Goal: Transaction & Acquisition: Purchase product/service

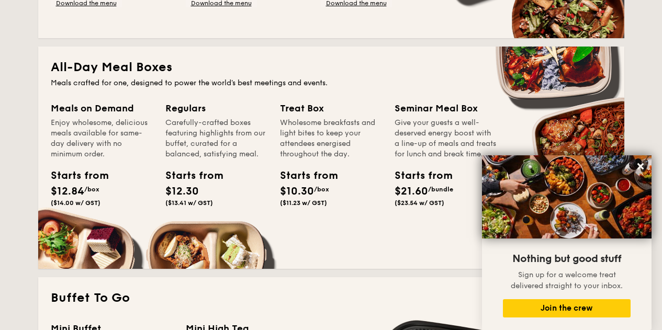
scroll to position [680, 0]
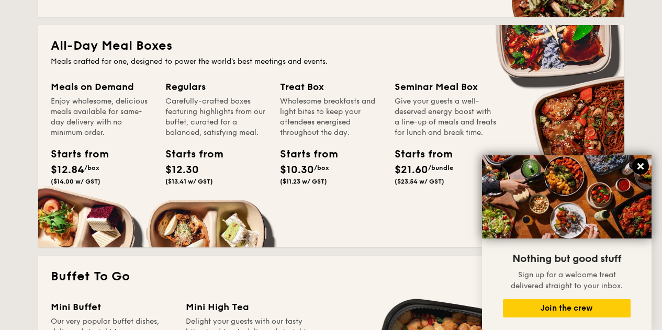
click at [643, 165] on icon at bounding box center [640, 166] width 9 height 9
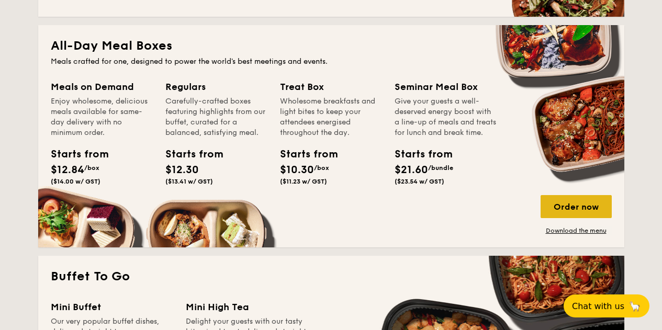
click at [558, 207] on div "Order now" at bounding box center [575, 206] width 71 height 23
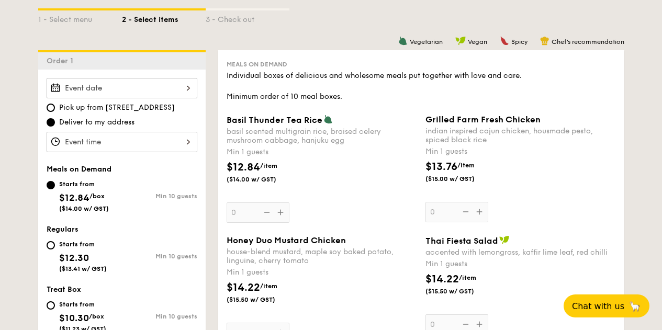
scroll to position [250, 0]
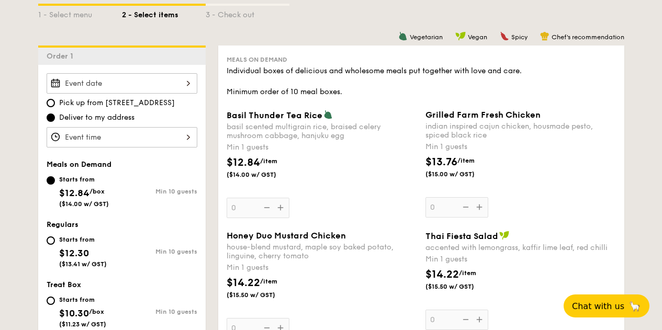
drag, startPoint x: 155, startPoint y: 83, endPoint x: 176, endPoint y: 82, distance: 21.5
click at [176, 82] on input "Basil Thunder Tea [PERSON_NAME] scented multigrain rice, braised celery mushroo…" at bounding box center [122, 83] width 151 height 20
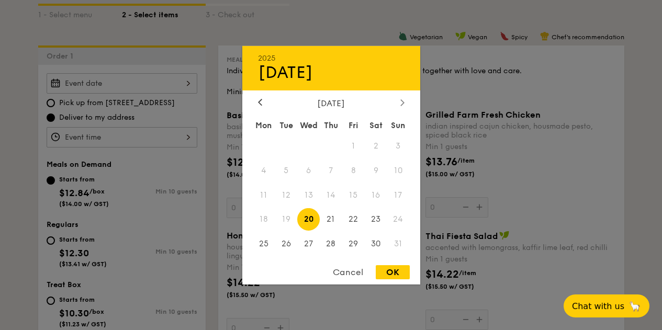
click at [402, 106] on div at bounding box center [402, 103] width 9 height 10
click at [257, 172] on span "8" at bounding box center [264, 170] width 22 height 22
click at [387, 275] on div "OK" at bounding box center [393, 272] width 34 height 14
type input "[DATE]"
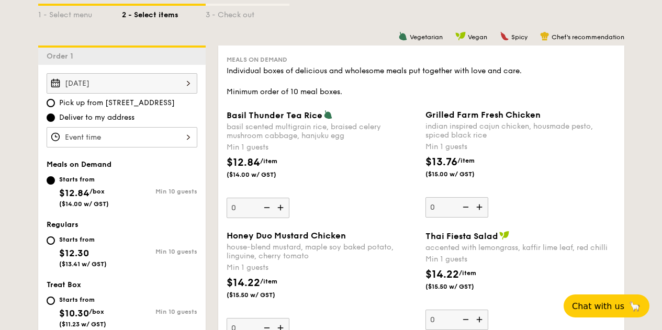
click at [190, 141] on input "Basil Thunder Tea [PERSON_NAME] scented multigrain rice, braised celery mushroo…" at bounding box center [122, 137] width 151 height 20
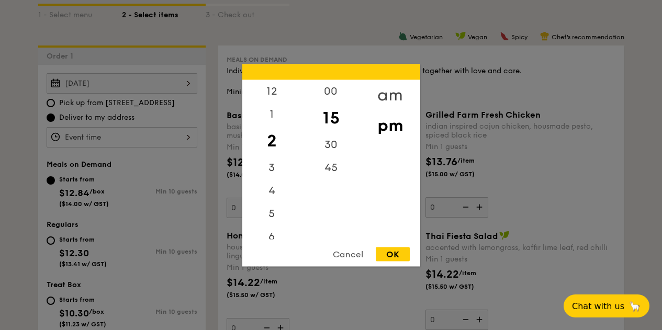
click at [394, 93] on div "am" at bounding box center [389, 95] width 59 height 30
click at [278, 226] on div "11" at bounding box center [271, 232] width 59 height 30
click at [332, 148] on div "30" at bounding box center [330, 148] width 59 height 30
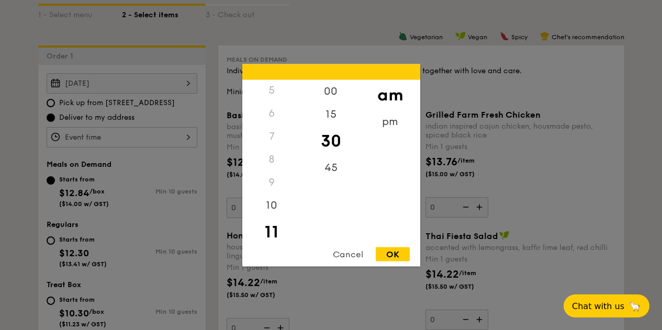
click at [391, 253] on div "OK" at bounding box center [393, 254] width 34 height 14
type input "11:30AM"
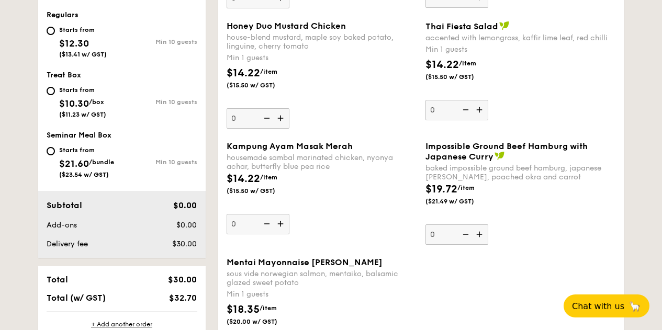
scroll to position [460, 0]
click at [278, 117] on img at bounding box center [282, 118] width 16 height 20
click at [278, 117] on input "0" at bounding box center [258, 118] width 63 height 20
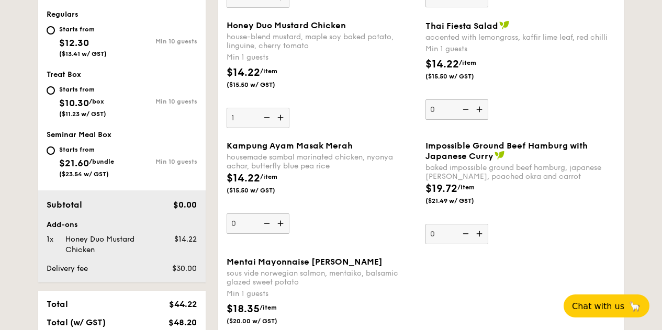
click at [278, 117] on img at bounding box center [282, 118] width 16 height 20
click at [278, 117] on input "1" at bounding box center [258, 118] width 63 height 20
click at [278, 117] on img at bounding box center [282, 118] width 16 height 20
click at [278, 117] on input "2" at bounding box center [258, 118] width 63 height 20
click at [278, 117] on img at bounding box center [282, 118] width 16 height 20
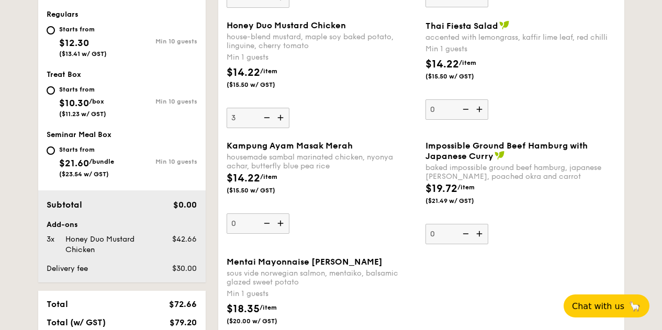
click at [278, 117] on input "3" at bounding box center [258, 118] width 63 height 20
click at [278, 117] on img at bounding box center [282, 118] width 16 height 20
click at [278, 117] on input "4" at bounding box center [258, 118] width 63 height 20
type input "5"
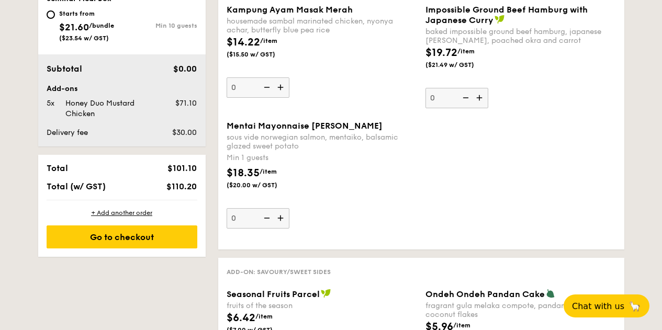
scroll to position [565, 0]
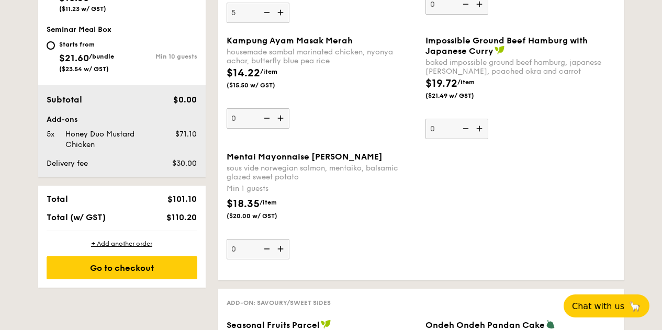
click at [280, 120] on img at bounding box center [282, 118] width 16 height 20
click at [280, 120] on input "0" at bounding box center [258, 118] width 63 height 20
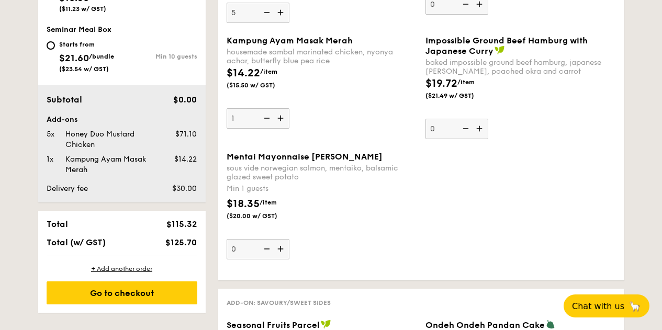
click at [280, 120] on img at bounding box center [282, 118] width 16 height 20
click at [280, 120] on input "1" at bounding box center [258, 118] width 63 height 20
click at [280, 120] on img at bounding box center [282, 118] width 16 height 20
click at [280, 120] on input "2" at bounding box center [258, 118] width 63 height 20
click at [280, 120] on img at bounding box center [282, 118] width 16 height 20
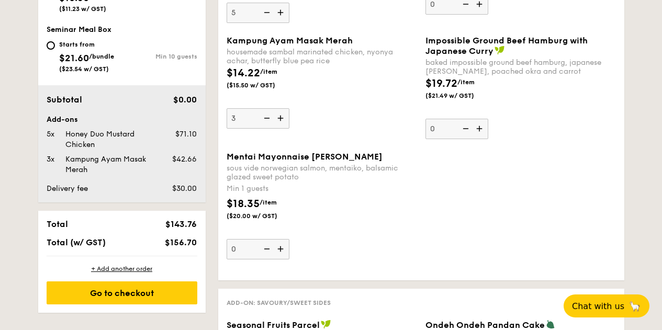
click at [280, 120] on input "3" at bounding box center [258, 118] width 63 height 20
click at [280, 120] on img at bounding box center [282, 118] width 16 height 20
click at [280, 120] on input "4" at bounding box center [258, 118] width 63 height 20
type input "5"
click at [283, 13] on img at bounding box center [282, 13] width 16 height 20
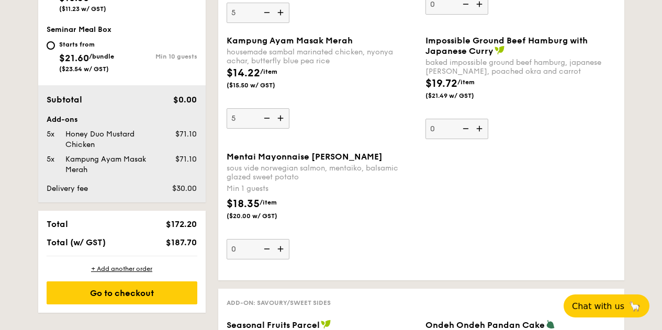
click at [283, 13] on input "5" at bounding box center [258, 13] width 63 height 20
type input "6"
click at [290, 76] on div "$14.22 /item ($15.50 w/ GST)" at bounding box center [262, 77] width 80 height 24
click at [289, 108] on input "5" at bounding box center [258, 118] width 63 height 20
drag, startPoint x: 114, startPoint y: 154, endPoint x: 122, endPoint y: 152, distance: 9.1
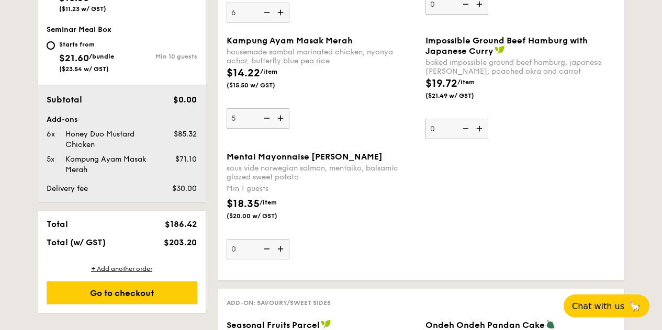
click at [122, 152] on div "Add-ons 6x Honey Duo Mustard Chicken $85.32 5x Kampung Ayam Masak Merah $71.10" at bounding box center [122, 145] width 151 height 61
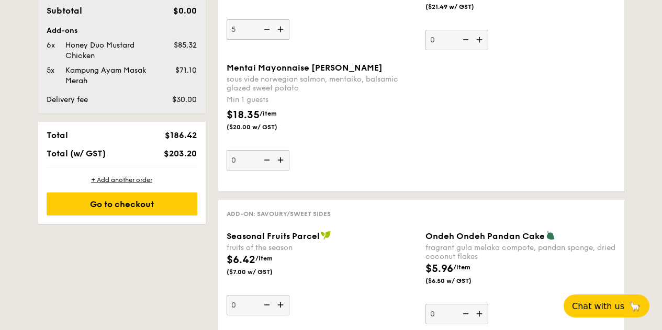
scroll to position [670, 0]
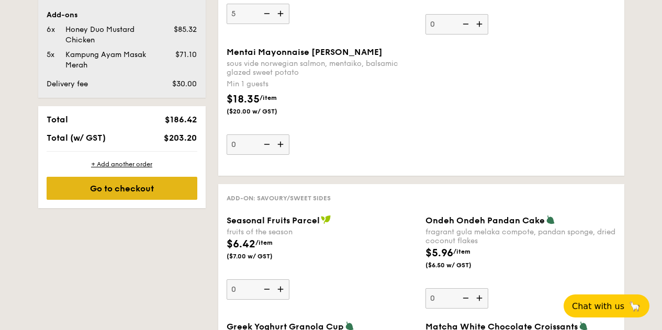
click at [143, 189] on div "Go to checkout" at bounding box center [122, 188] width 151 height 23
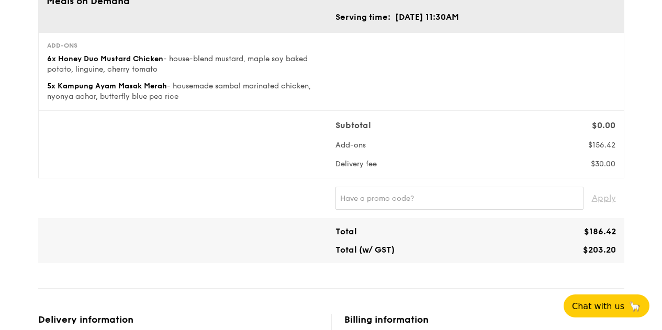
scroll to position [105, 0]
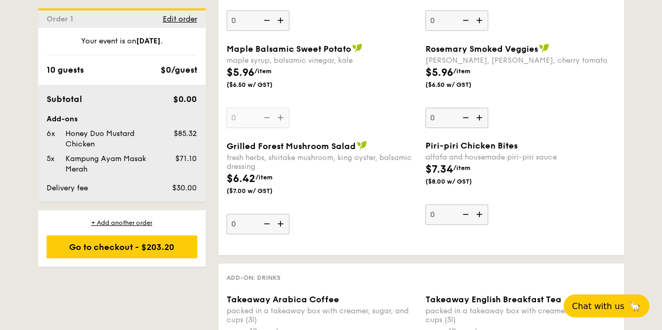
scroll to position [1103, 0]
